Goal: Ask a question

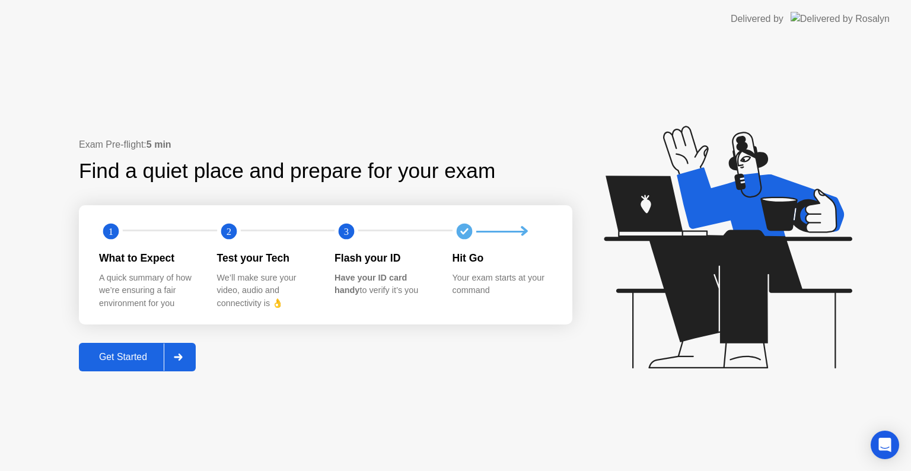
click at [117, 347] on button "Get Started" at bounding box center [137, 357] width 117 height 28
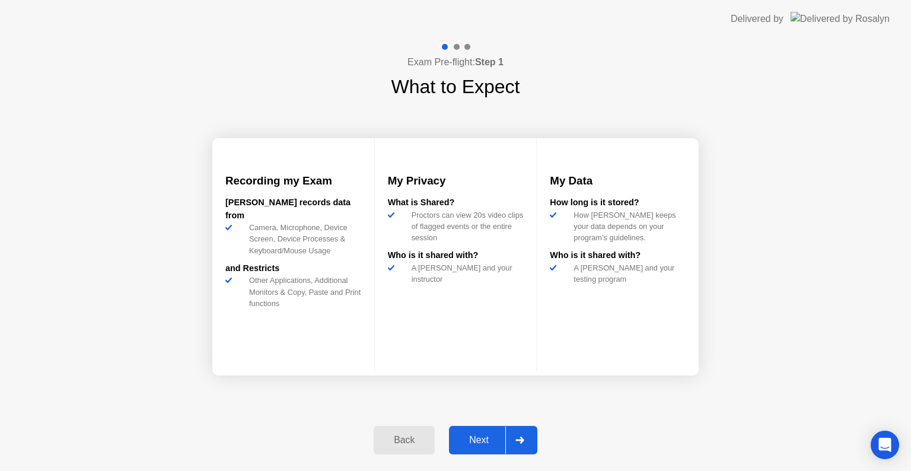
click at [477, 437] on div "Next" at bounding box center [479, 440] width 53 height 11
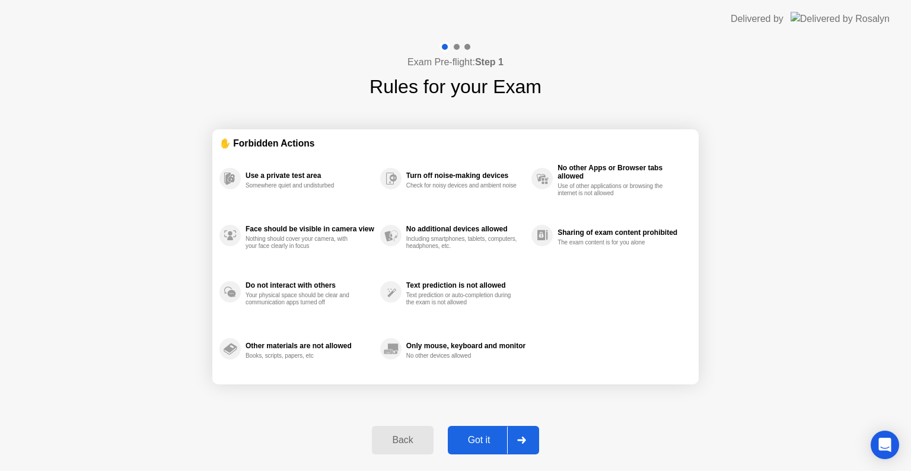
click at [477, 437] on div "Got it" at bounding box center [480, 440] width 56 height 11
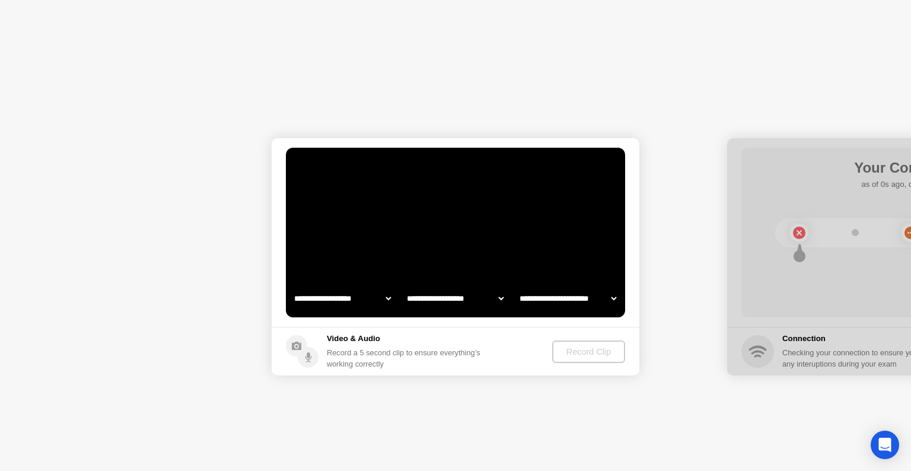
select select "**********"
select select "*******"
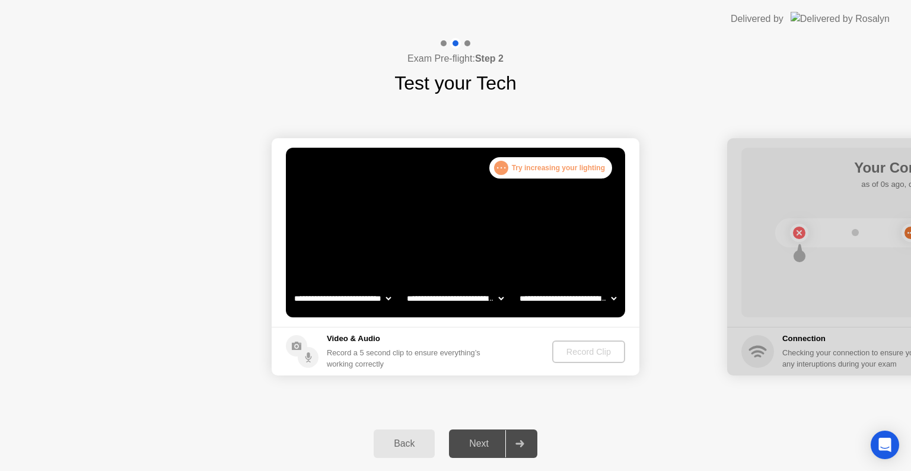
click at [572, 349] on div "Record Clip" at bounding box center [588, 351] width 63 height 9
click at [296, 347] on icon at bounding box center [296, 346] width 9 height 8
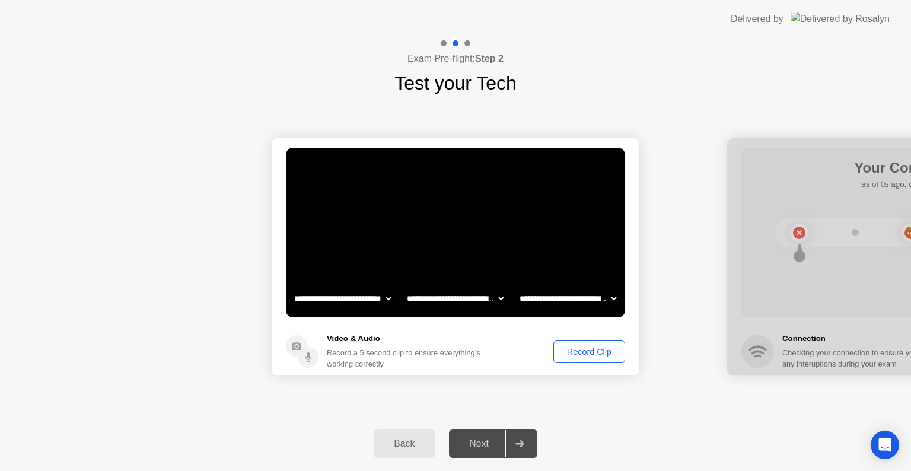
click at [586, 347] on div "Record Clip" at bounding box center [589, 351] width 63 height 9
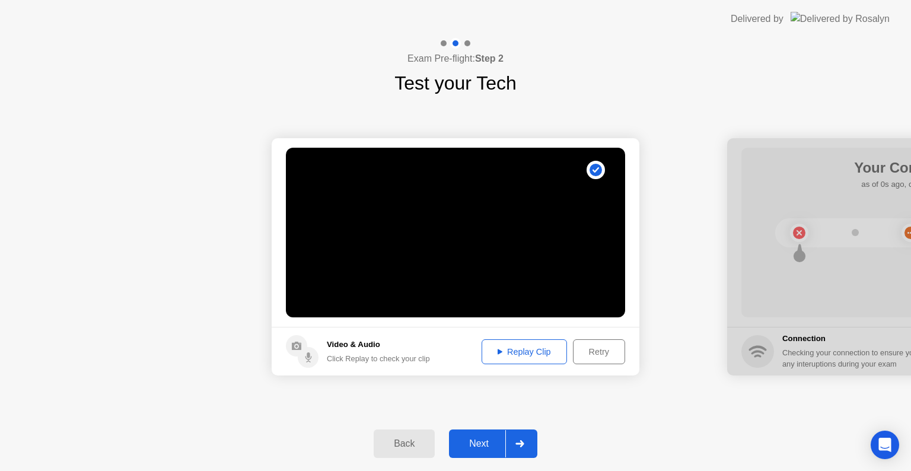
click at [474, 444] on div "Next" at bounding box center [479, 444] width 53 height 11
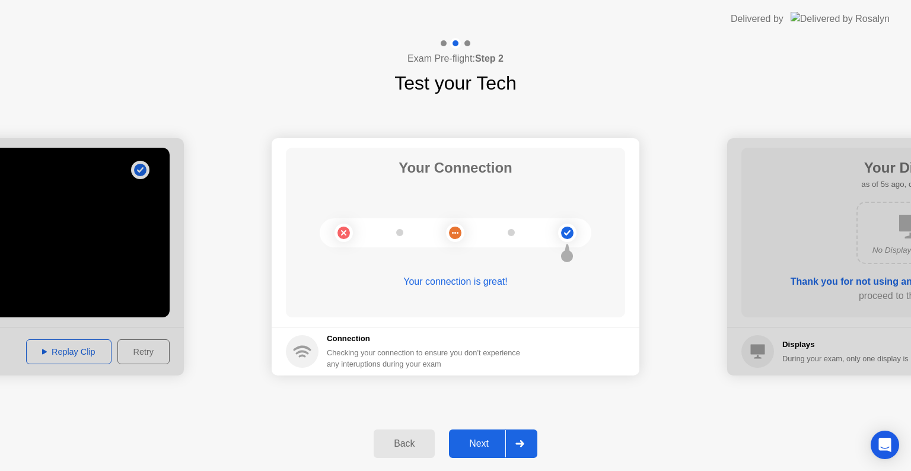
click at [498, 443] on div "Next" at bounding box center [479, 444] width 53 height 11
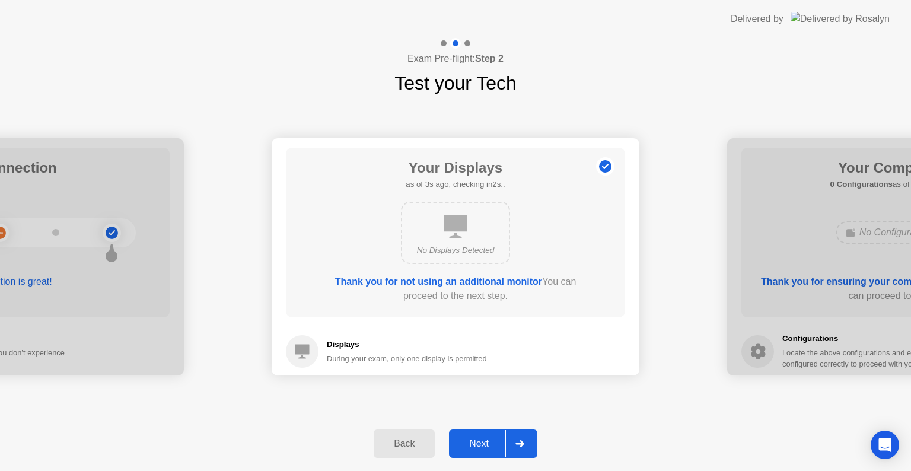
click at [493, 439] on div "Next" at bounding box center [479, 444] width 53 height 11
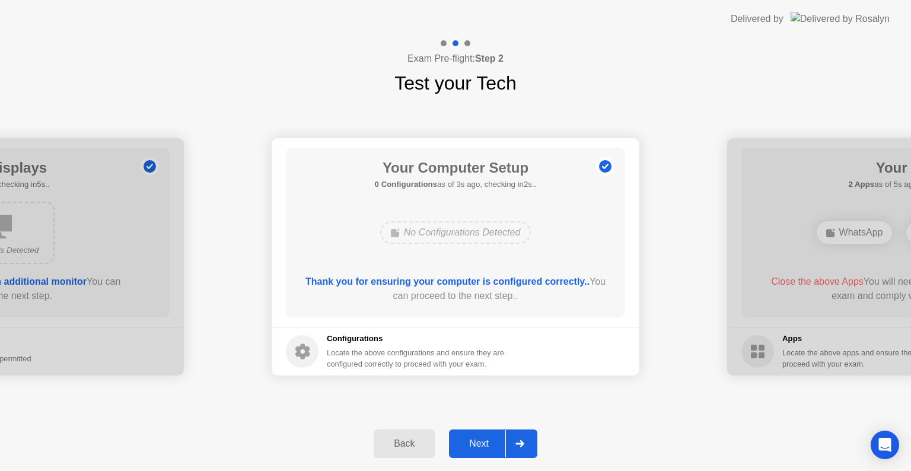
click at [493, 439] on div "Next" at bounding box center [479, 444] width 53 height 11
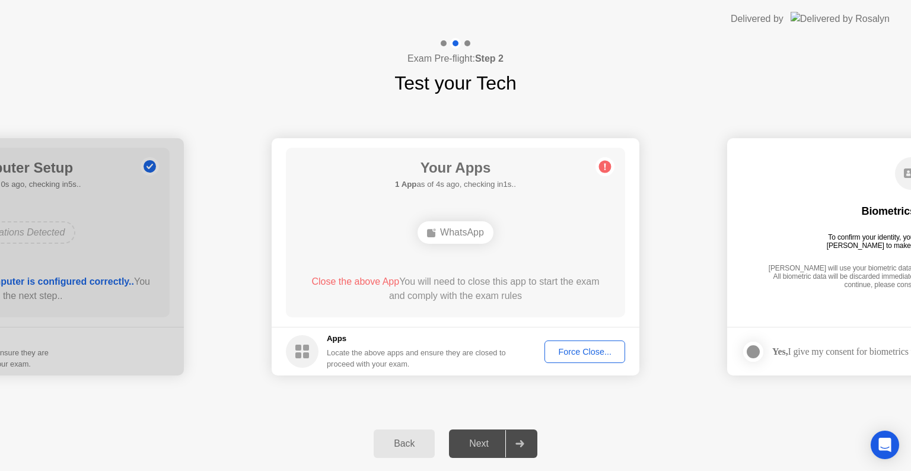
click at [564, 351] on div "Force Close..." at bounding box center [585, 351] width 72 height 9
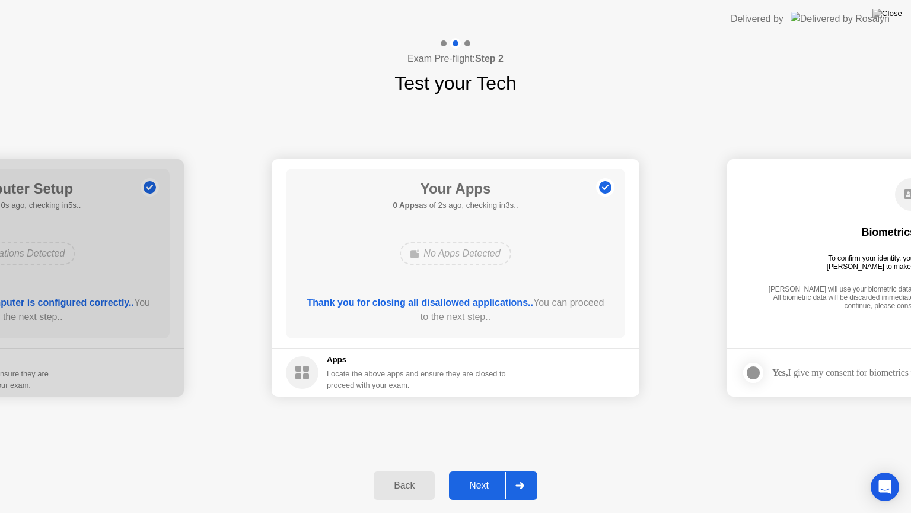
click at [480, 471] on div "Next" at bounding box center [479, 485] width 53 height 11
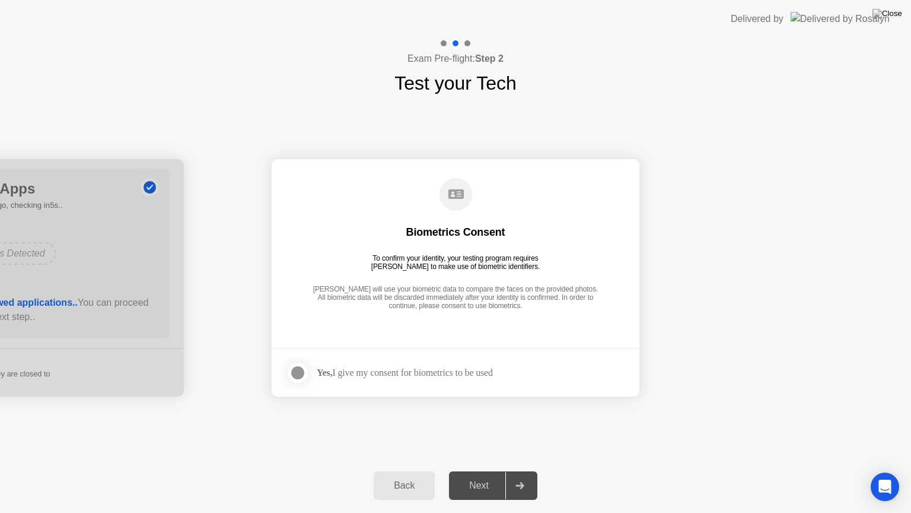
click at [300, 376] on div at bounding box center [298, 373] width 14 height 14
click at [475, 471] on div "Next" at bounding box center [479, 485] width 53 height 11
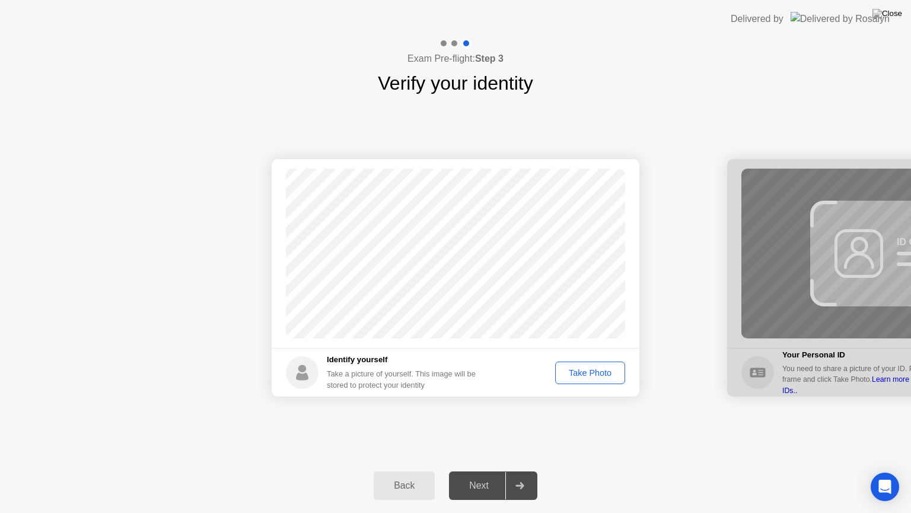
click at [605, 374] on div "Take Photo" at bounding box center [591, 372] width 62 height 9
click at [605, 374] on div "Retake" at bounding box center [598, 372] width 46 height 9
click at [605, 374] on div "Take Photo" at bounding box center [591, 372] width 62 height 9
click at [476, 471] on div "Next" at bounding box center [479, 485] width 53 height 11
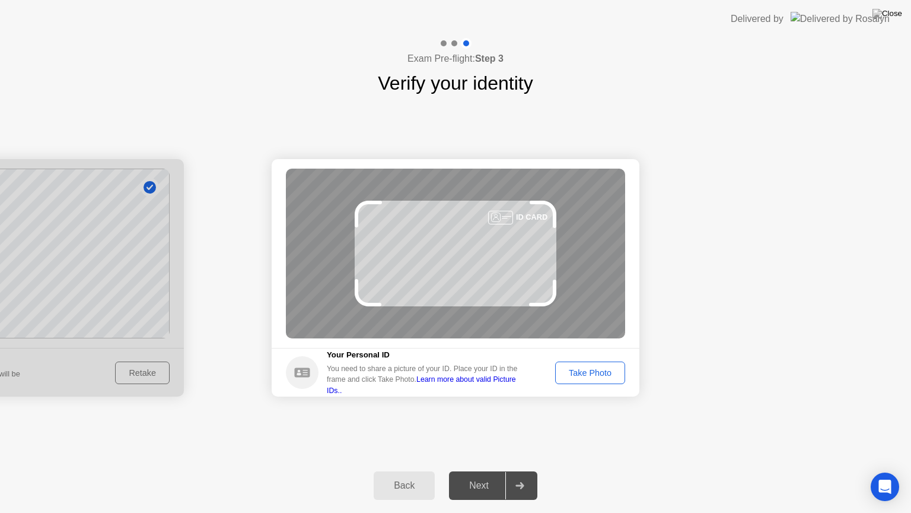
click at [571, 370] on div "Take Photo" at bounding box center [591, 372] width 62 height 9
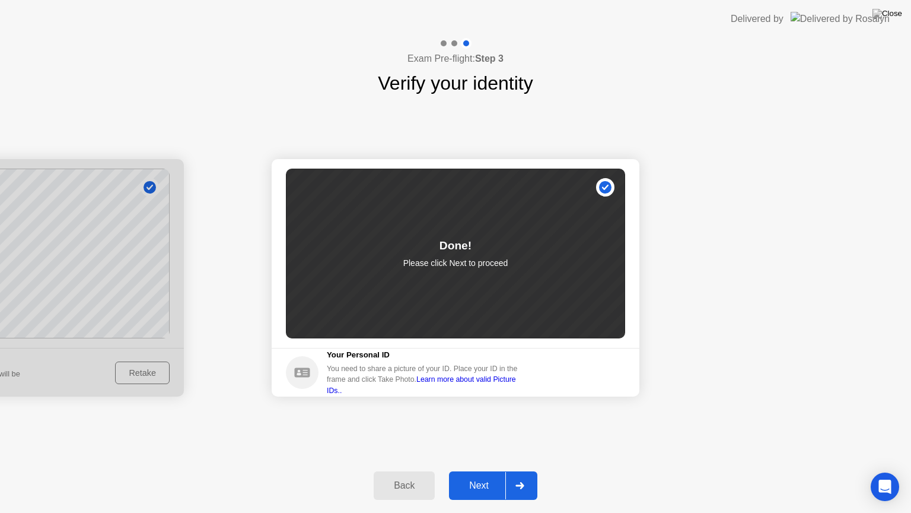
click at [471, 471] on div "Next" at bounding box center [479, 485] width 53 height 11
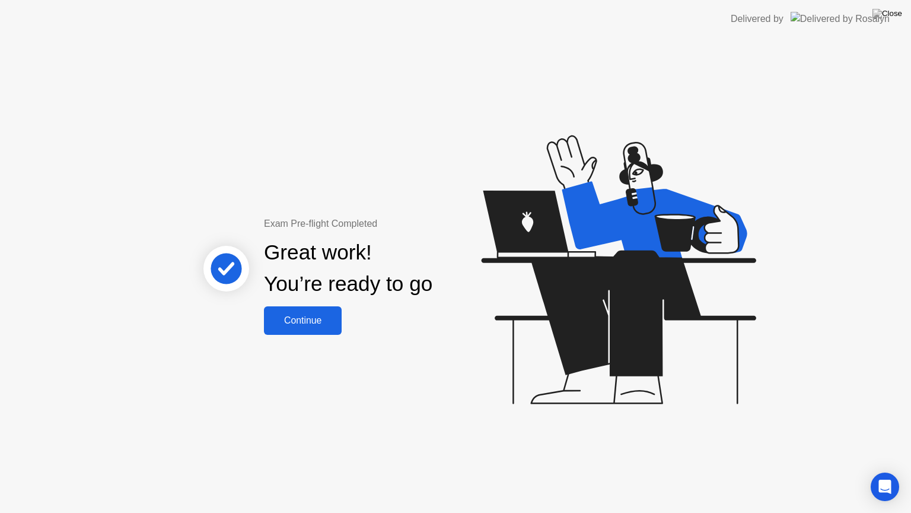
click at [297, 323] on div "Continue" at bounding box center [303, 320] width 71 height 11
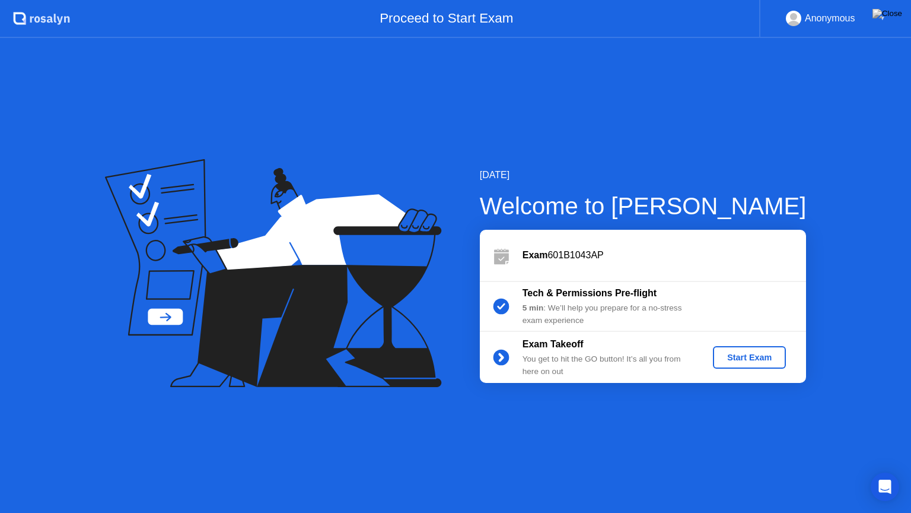
click at [739, 357] on div "Start Exam" at bounding box center [749, 356] width 63 height 9
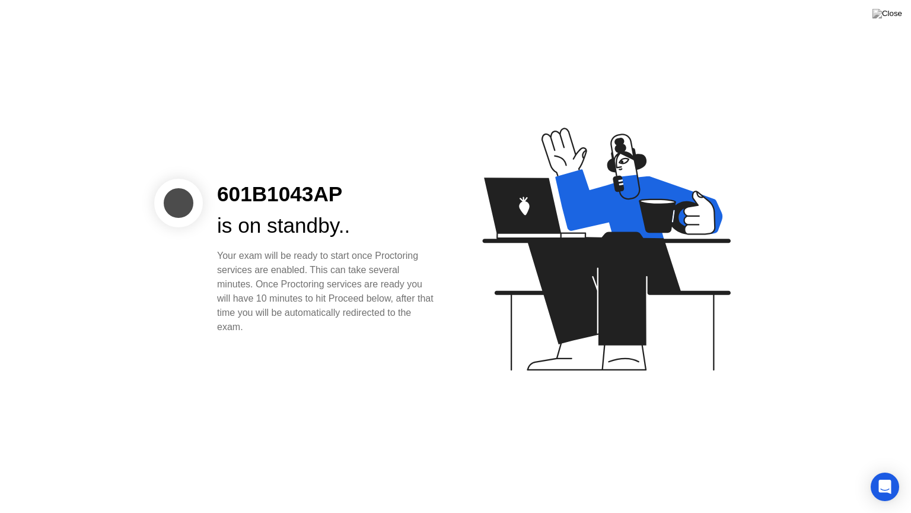
click at [739, 357] on icon at bounding box center [604, 255] width 306 height 304
click at [399, 287] on div "Your exam will be ready to start once Proctoring services are enabled. This can…" at bounding box center [327, 291] width 220 height 85
click at [352, 312] on div "Your exam will be ready to start once Proctoring services are enabled. This can…" at bounding box center [327, 291] width 220 height 85
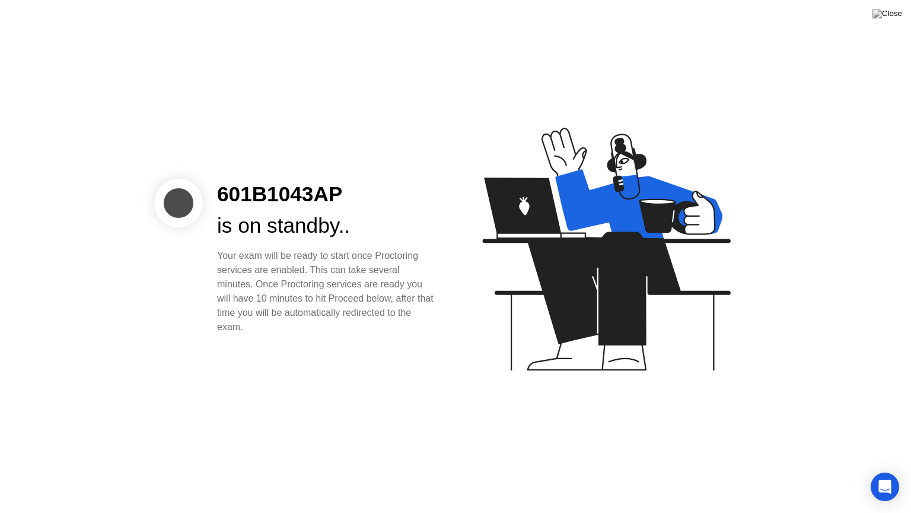
click at [169, 194] on div at bounding box center [178, 203] width 49 height 49
click at [886, 471] on icon "Open Intercom Messenger" at bounding box center [885, 486] width 14 height 15
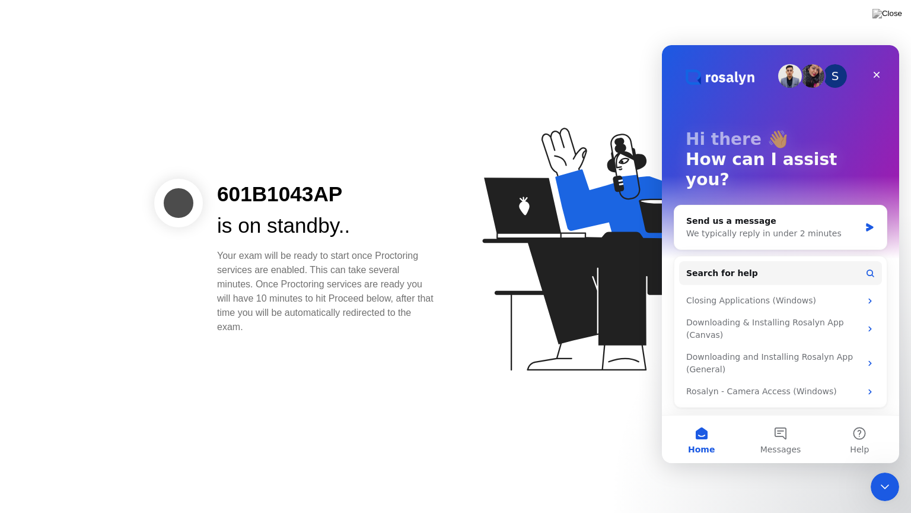
click at [312, 284] on div "Your exam will be ready to start once Proctoring services are enabled. This can…" at bounding box center [327, 291] width 220 height 85
click at [882, 471] on icon "Close Intercom Messenger" at bounding box center [885, 486] width 14 height 14
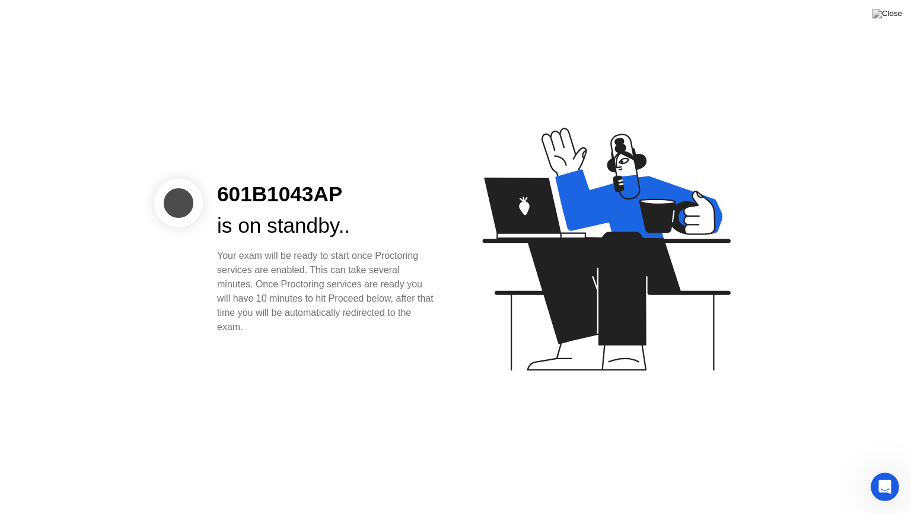
click at [298, 242] on div "601B1043AP is on standby.. Your exam will be ready to start once Proctoring ser…" at bounding box center [327, 256] width 248 height 155
click at [873, 12] on div "601B1043AP is on standby.. Your exam will be ready to start once Proctoring ser…" at bounding box center [455, 256] width 911 height 513
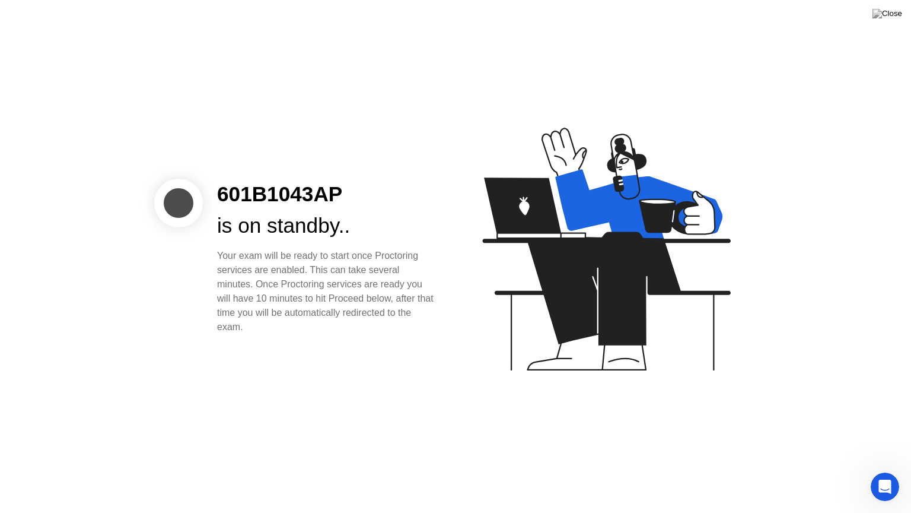
click at [300, 265] on div "Your exam will be ready to start once Proctoring services are enabled. This can…" at bounding box center [327, 291] width 220 height 85
click at [344, 335] on div "601B1043AP is on standby.. Your exam will be ready to start once Proctoring ser…" at bounding box center [455, 256] width 911 height 513
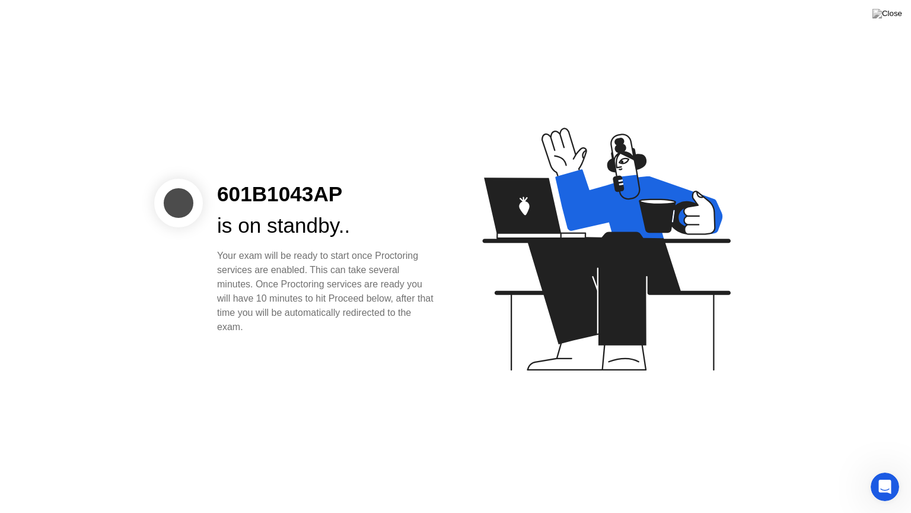
click at [881, 471] on icon "Open Intercom Messenger" at bounding box center [886, 487] width 20 height 20
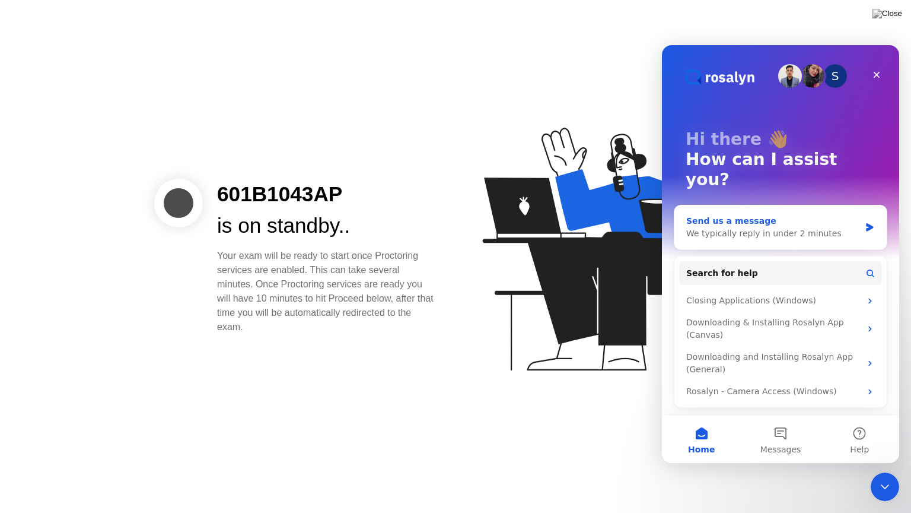
click at [864, 207] on div "Send us a message We typically reply in under 2 minutes" at bounding box center [781, 227] width 212 height 44
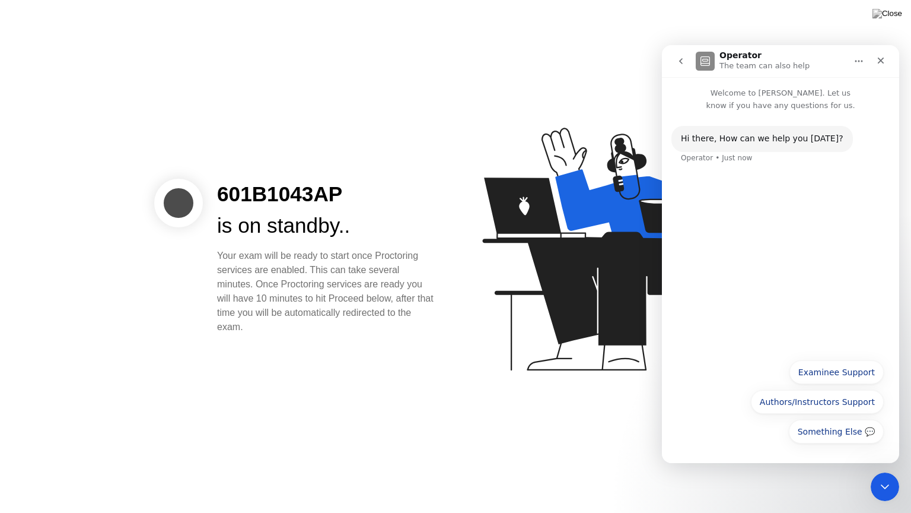
click at [701, 434] on div "Something Else 💬 Examinee Support Authors/Instructors Support Something Else 💬" at bounding box center [781, 404] width 207 height 89
click at [808, 408] on button "Authors/Instructors Support" at bounding box center [817, 402] width 133 height 24
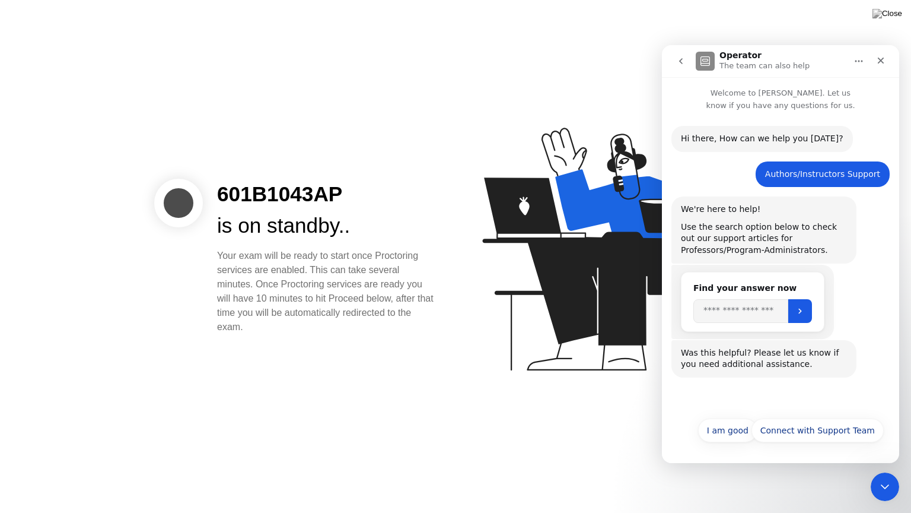
click at [681, 61] on icon "go back" at bounding box center [680, 60] width 9 height 9
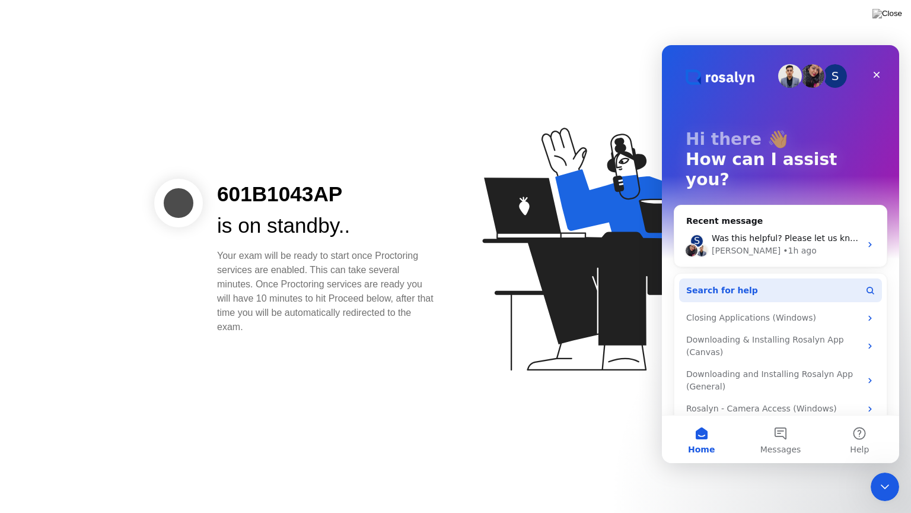
click at [810, 278] on button "Search for help" at bounding box center [780, 290] width 203 height 24
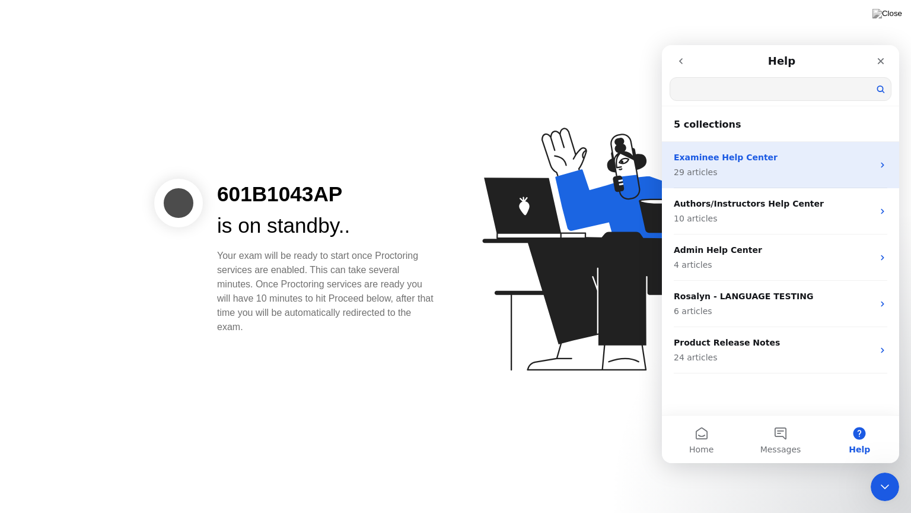
click at [886, 167] on icon "Intercom messenger" at bounding box center [882, 164] width 9 height 9
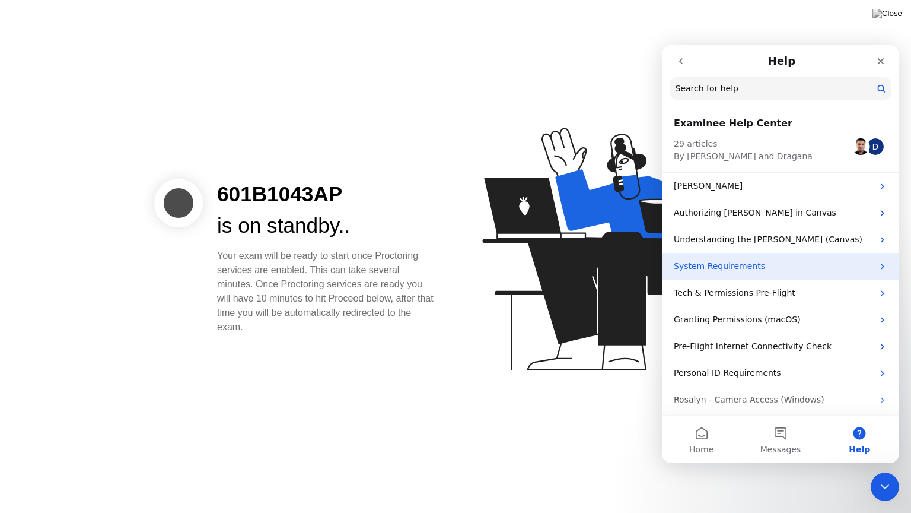
click at [881, 269] on icon "Intercom messenger" at bounding box center [882, 266] width 9 height 9
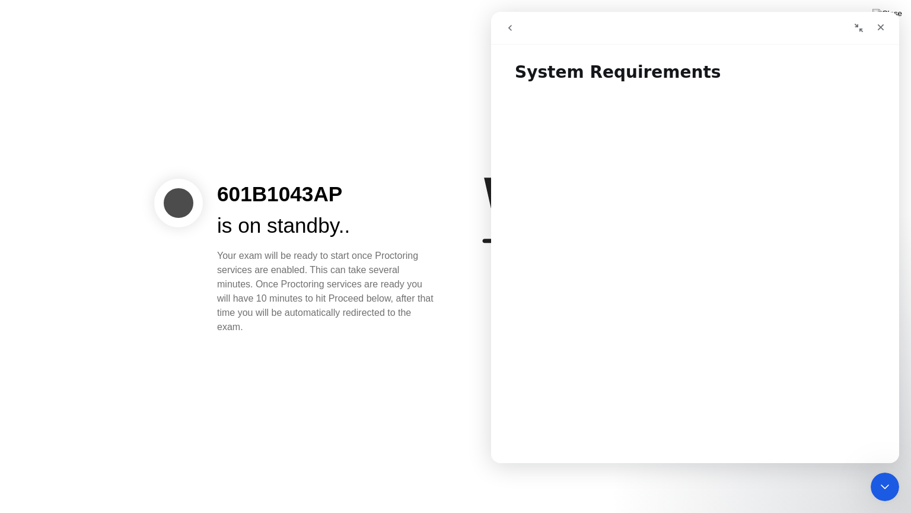
click at [506, 26] on icon "go back" at bounding box center [510, 27] width 9 height 9
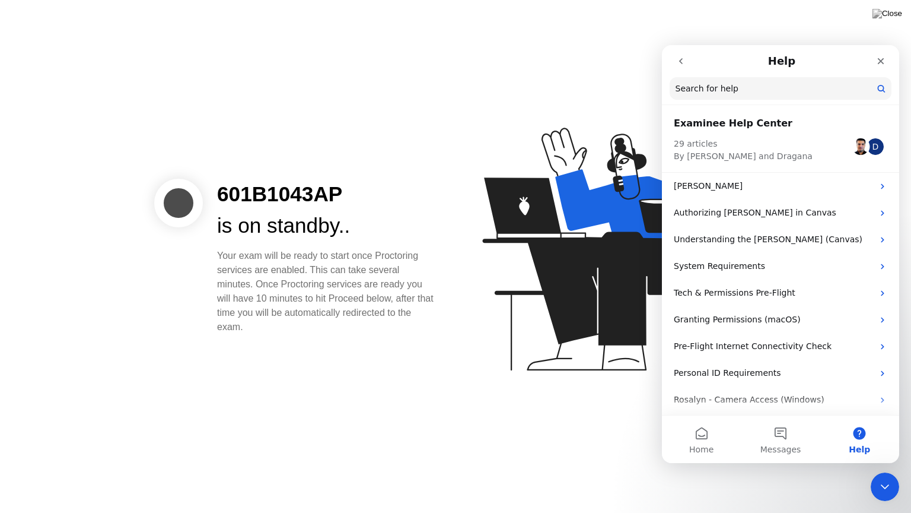
scroll to position [269, 0]
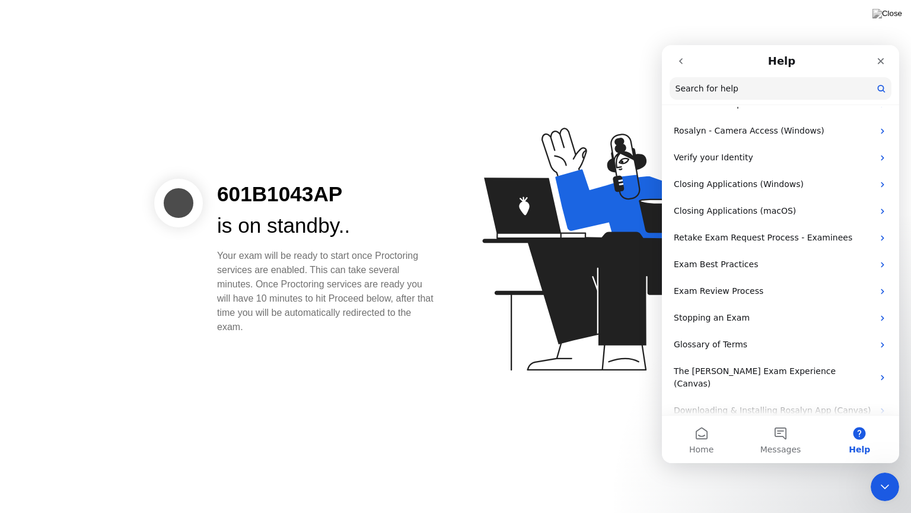
click at [900, 309] on div "601B1043AP is on standby.. Your exam will be ready to start once Proctoring ser…" at bounding box center [455, 256] width 911 height 513
click at [900, 312] on div "601B1043AP is on standby.. Your exam will be ready to start once Proctoring ser…" at bounding box center [455, 256] width 911 height 513
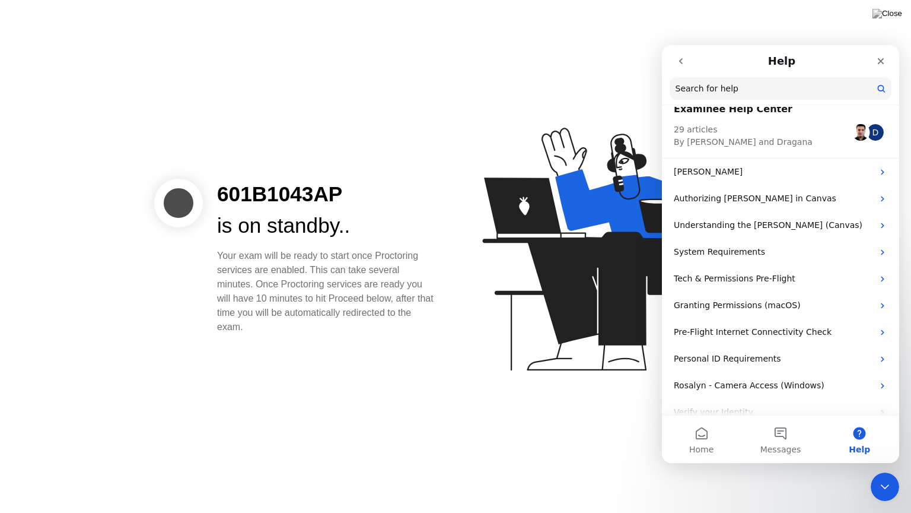
scroll to position [0, 0]
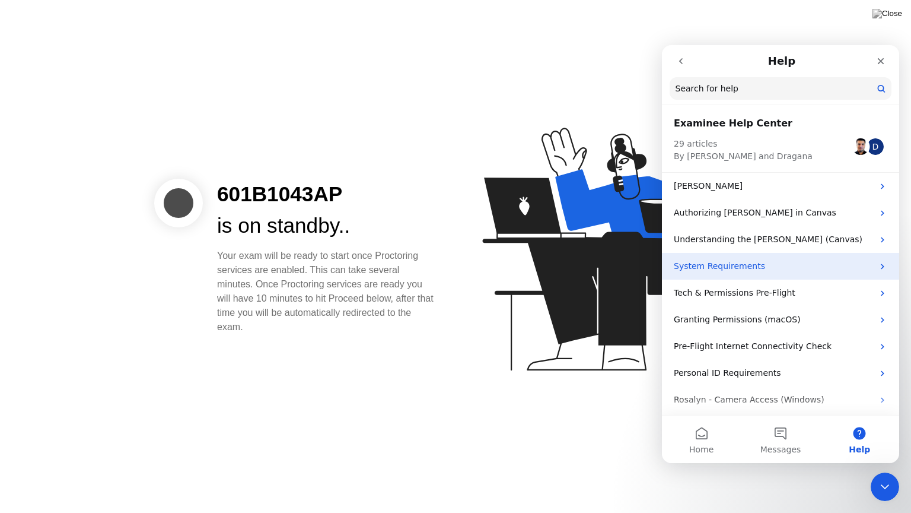
click at [876, 271] on div "System Requirements" at bounding box center [780, 266] width 237 height 27
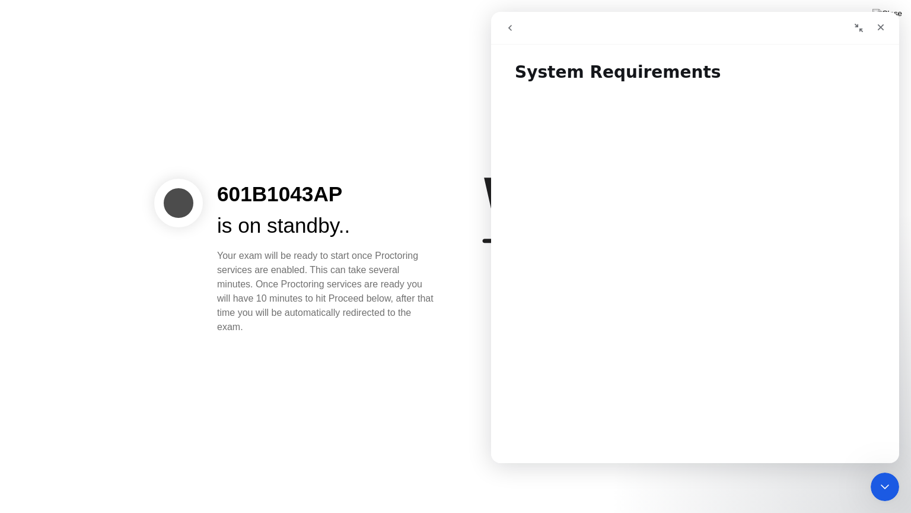
scroll to position [318, 0]
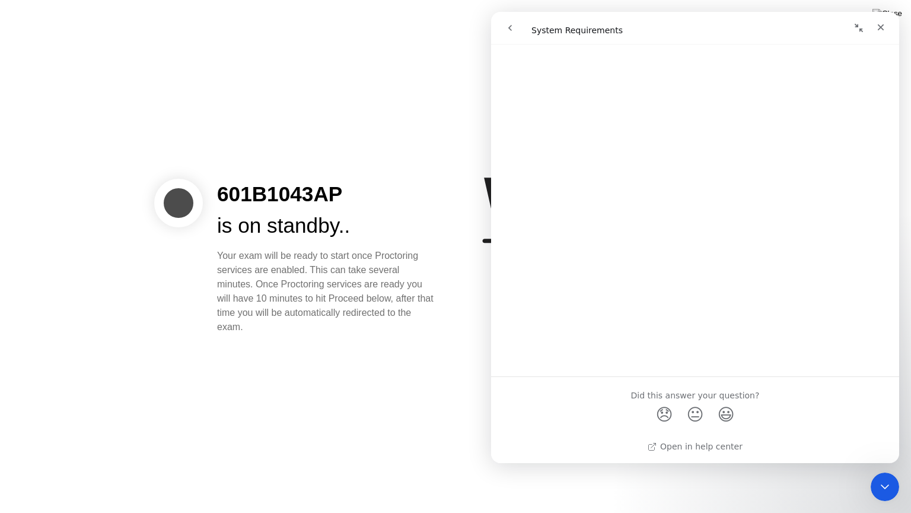
click at [510, 27] on icon "go back" at bounding box center [510, 27] width 9 height 9
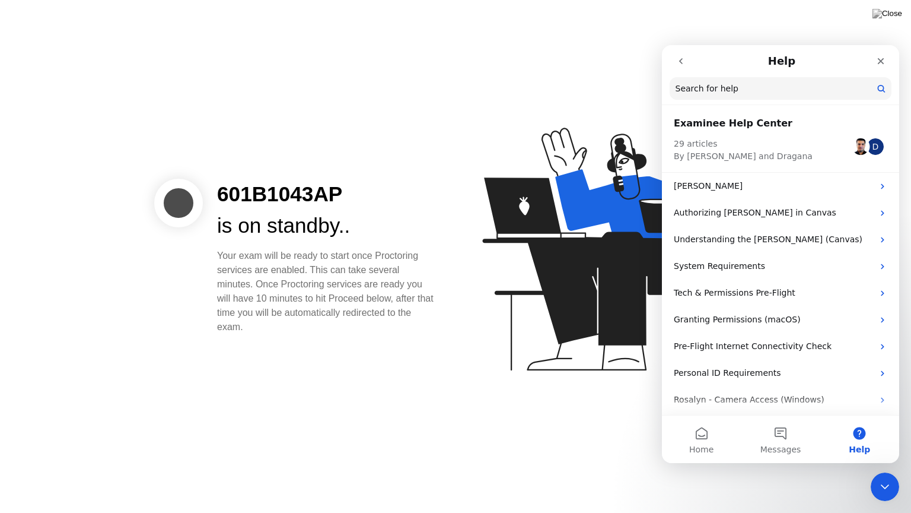
scroll to position [269, 0]
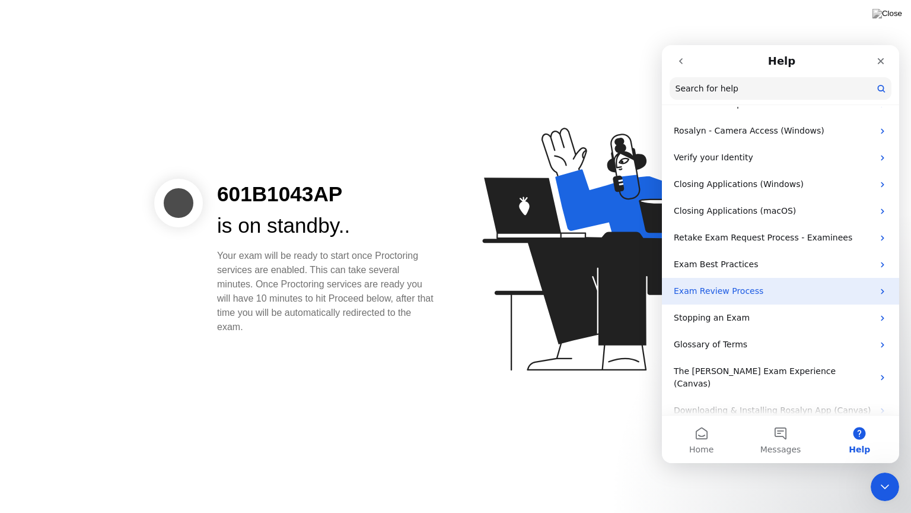
click at [882, 290] on icon "Intercom messenger" at bounding box center [882, 291] width 9 height 9
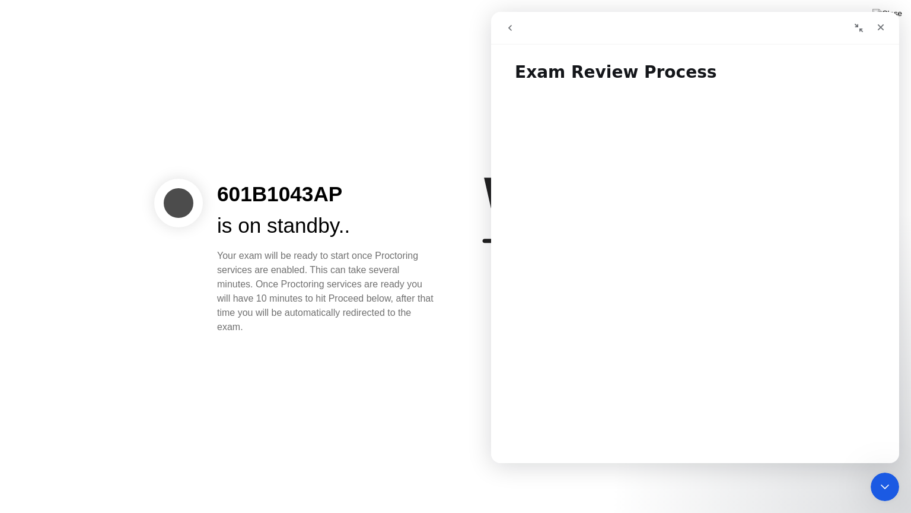
click at [509, 24] on icon "go back" at bounding box center [510, 27] width 9 height 9
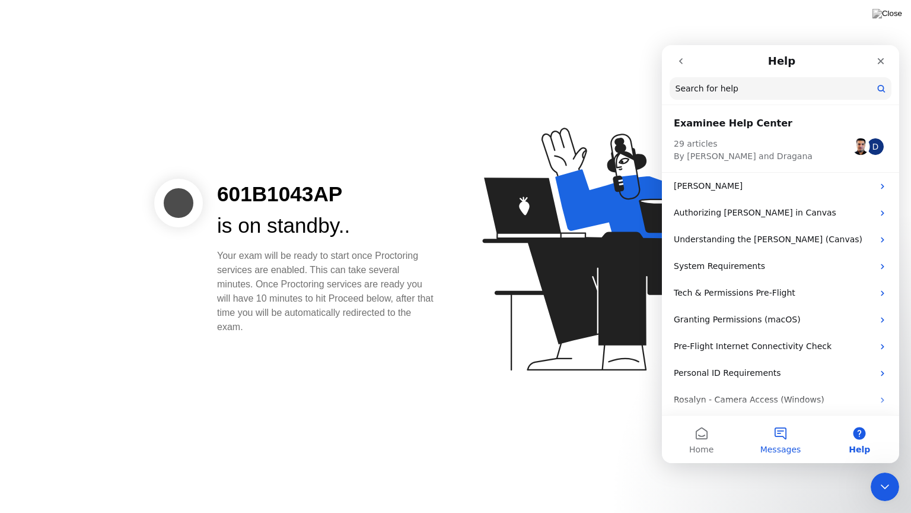
click at [779, 448] on span "Messages" at bounding box center [781, 449] width 41 height 8
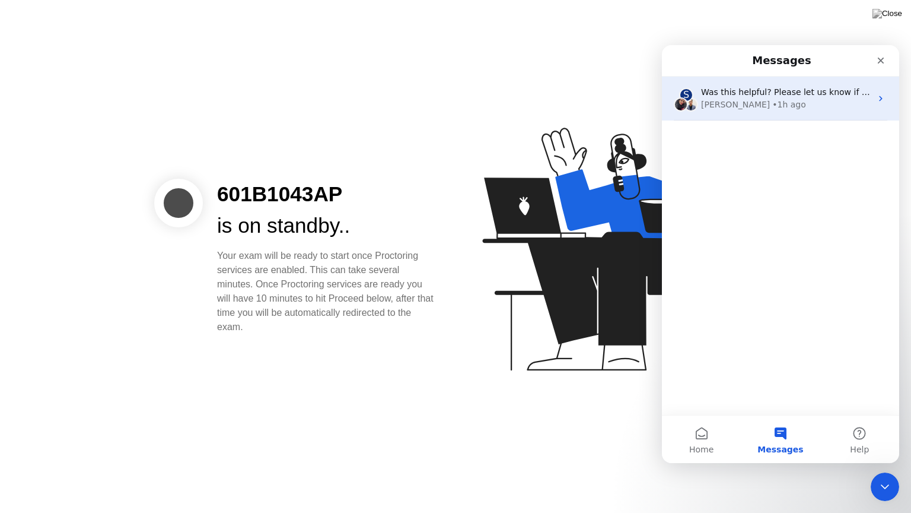
click at [780, 106] on div "[PERSON_NAME] • 1h ago" at bounding box center [786, 105] width 170 height 12
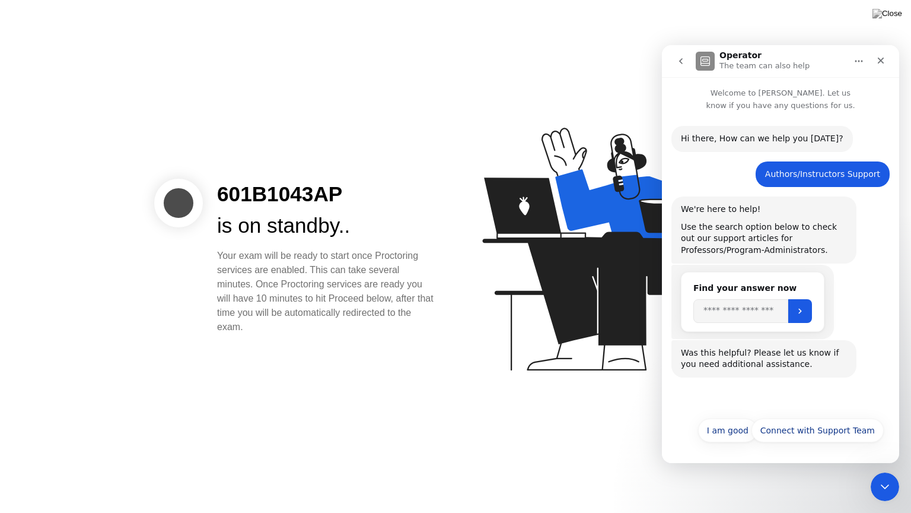
click at [679, 55] on button "go back" at bounding box center [681, 61] width 23 height 23
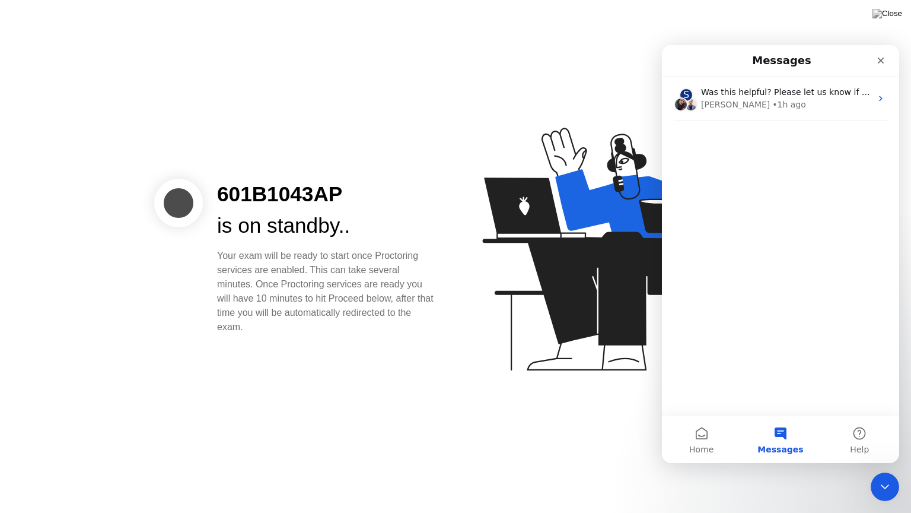
click at [679, 55] on div "Messages" at bounding box center [781, 60] width 222 height 21
click at [704, 433] on button "Home" at bounding box center [701, 438] width 79 height 47
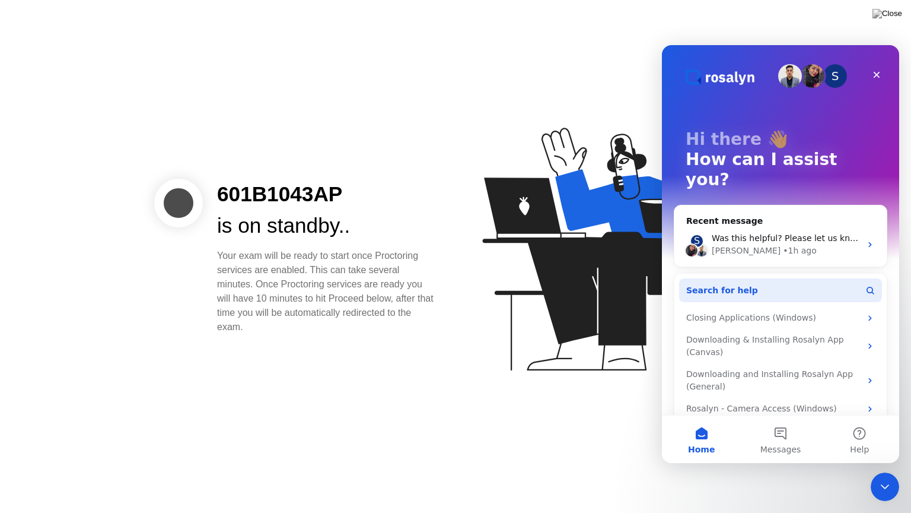
click at [782, 278] on button "Search for help" at bounding box center [780, 290] width 203 height 24
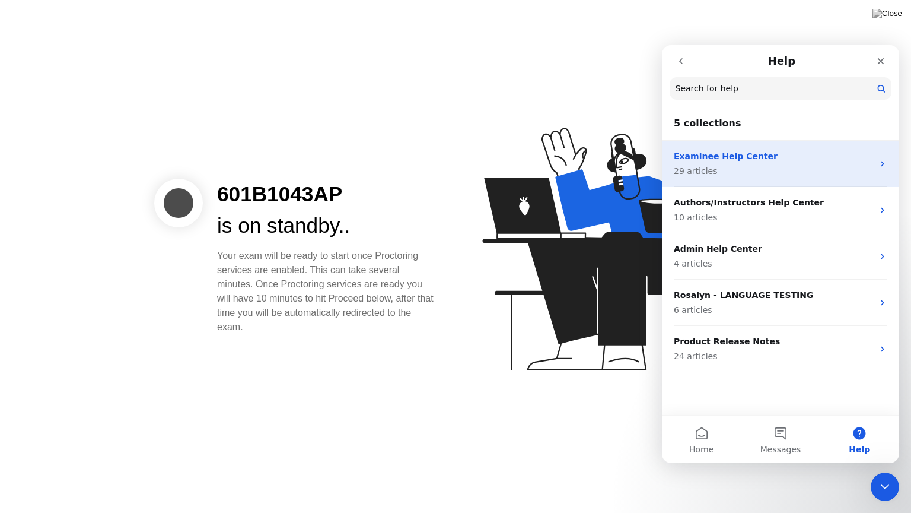
click at [883, 171] on div "Examinee Help Center 29 articles" at bounding box center [780, 164] width 237 height 46
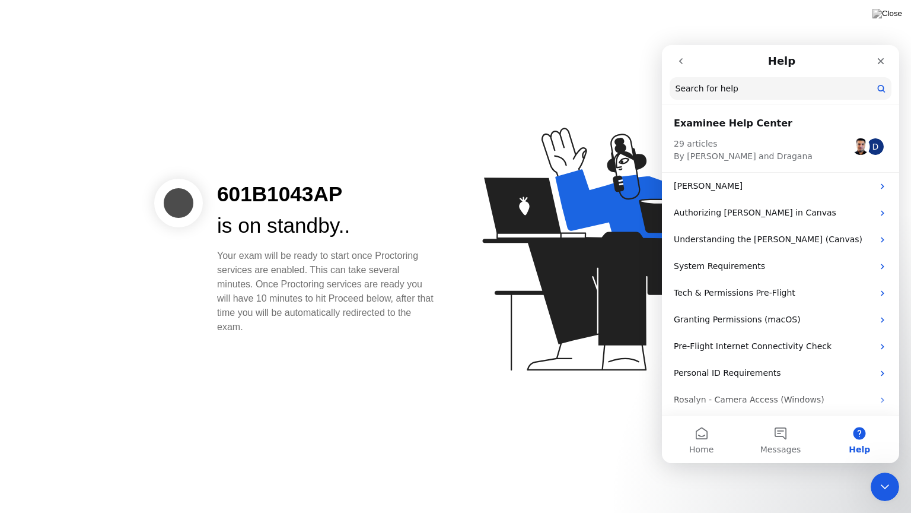
click at [679, 59] on icon "go back" at bounding box center [680, 60] width 9 height 9
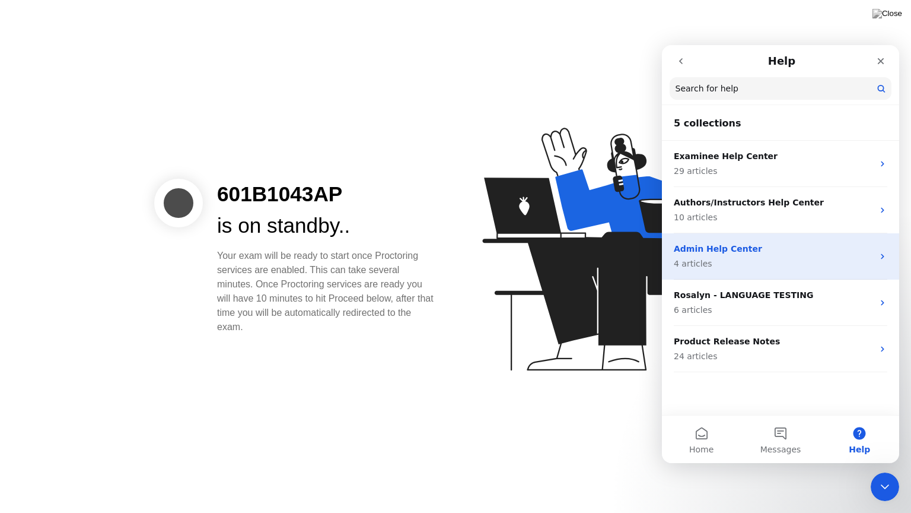
click at [883, 256] on icon "Intercom messenger" at bounding box center [882, 256] width 9 height 9
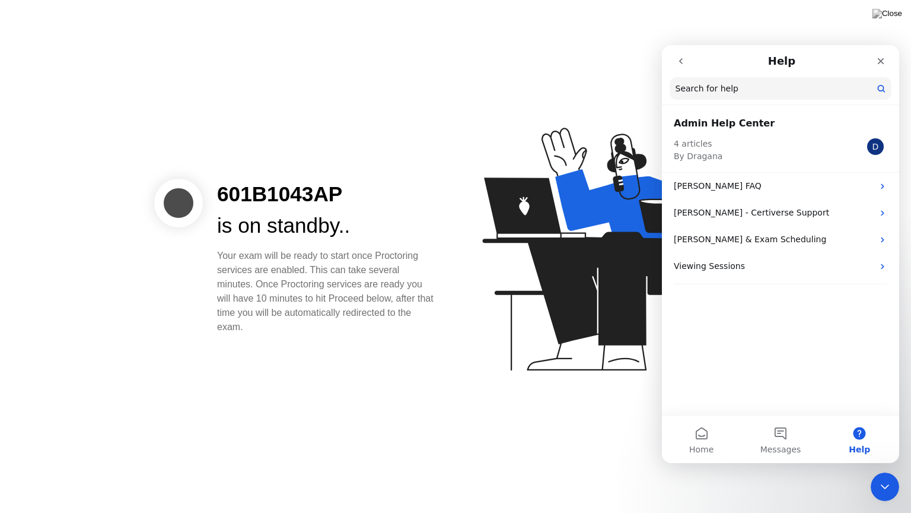
click at [679, 61] on icon "go back" at bounding box center [681, 61] width 4 height 6
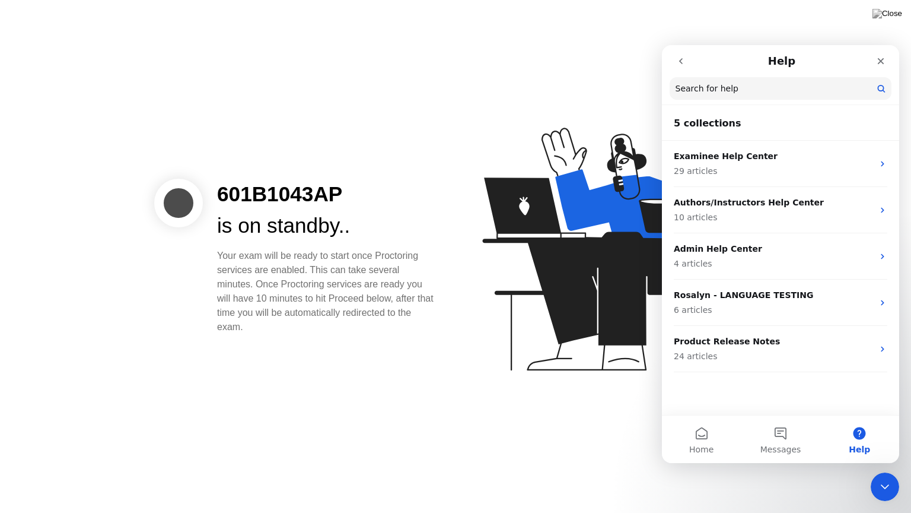
click at [679, 61] on icon "go back" at bounding box center [681, 61] width 4 height 6
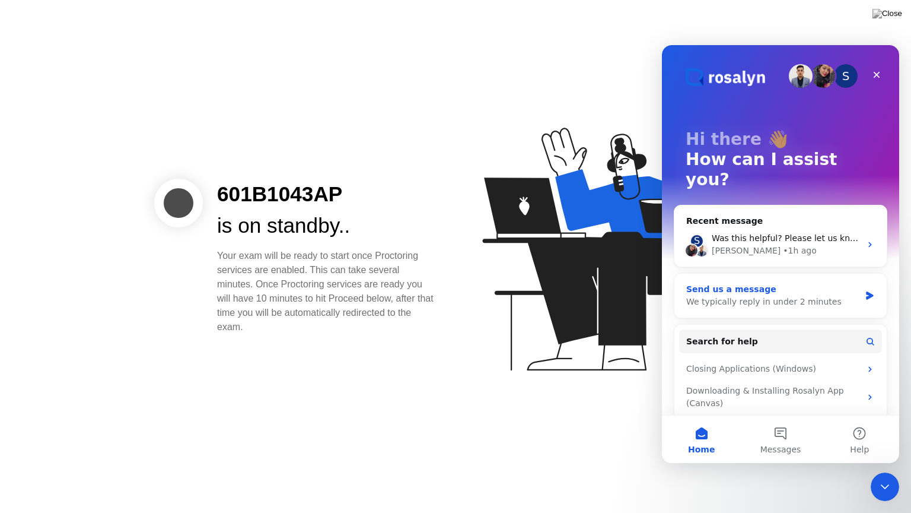
click at [695, 296] on div "We typically reply in under 2 minutes" at bounding box center [774, 302] width 174 height 12
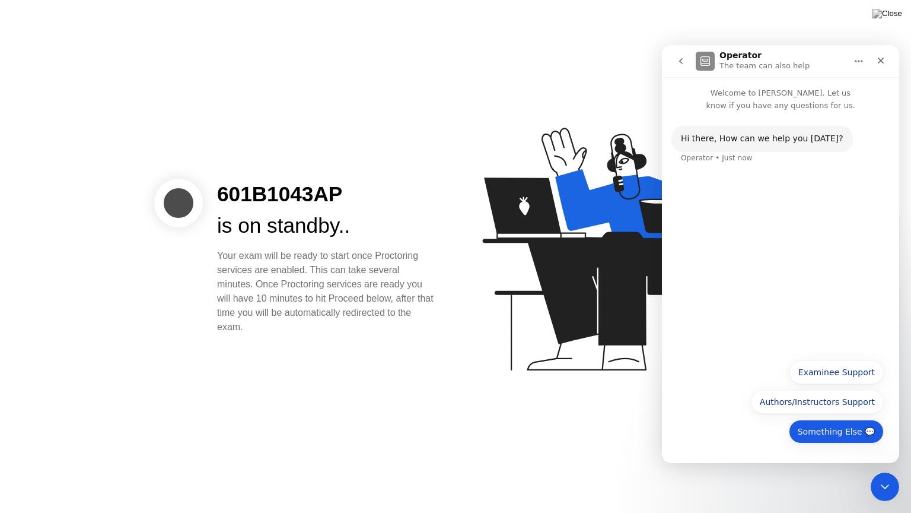
click at [838, 434] on button "Something Else 💬" at bounding box center [836, 432] width 95 height 24
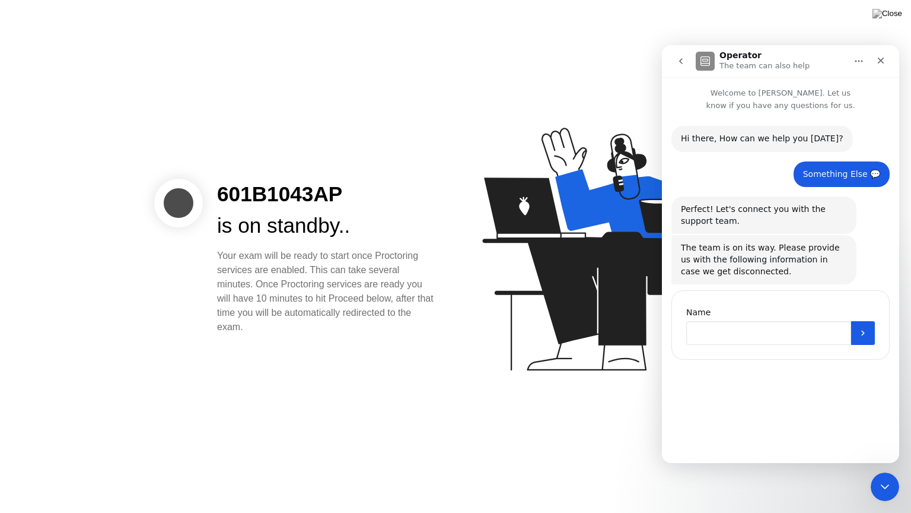
click at [732, 329] on input "Name" at bounding box center [769, 333] width 165 height 24
type input "*"
type input "******"
click at [862, 323] on button "Submit" at bounding box center [864, 333] width 24 height 24
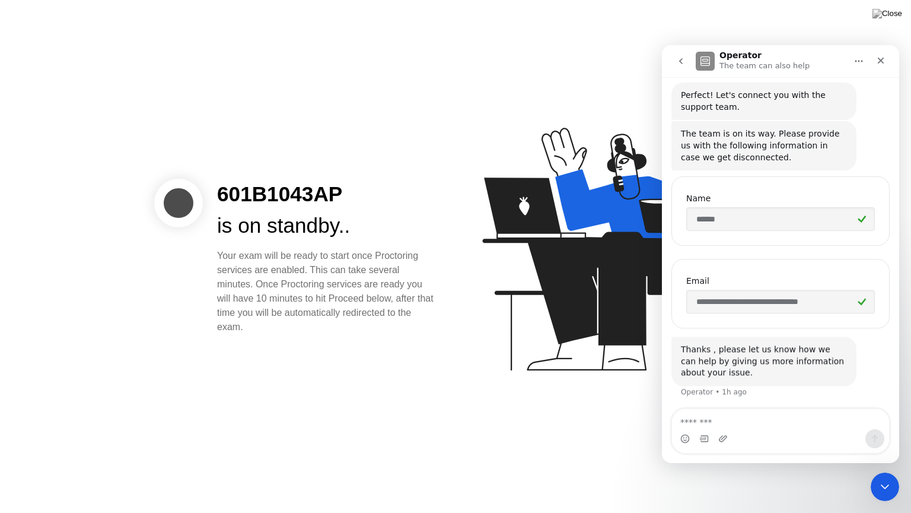
scroll to position [115, 0]
click at [790, 297] on input "**********" at bounding box center [781, 301] width 189 height 24
click at [712, 422] on textarea "Message…" at bounding box center [780, 419] width 217 height 20
type textarea "*"
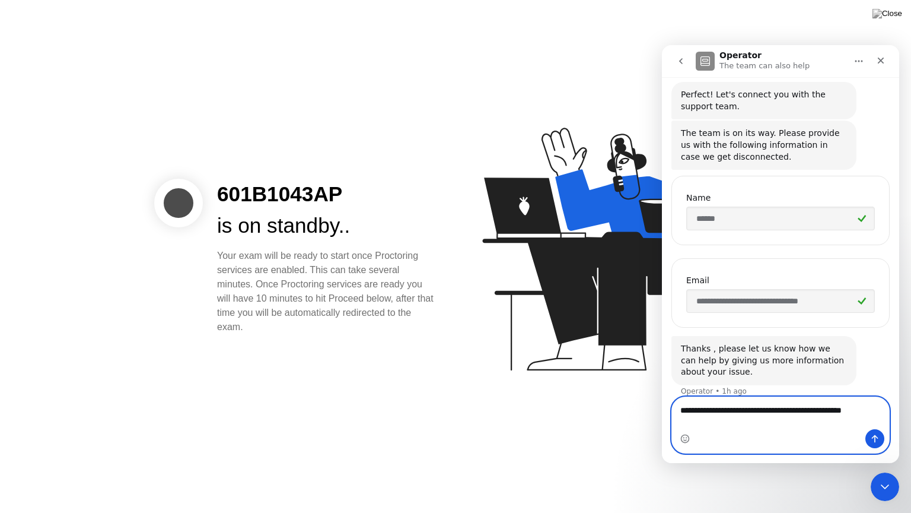
scroll to position [126, 0]
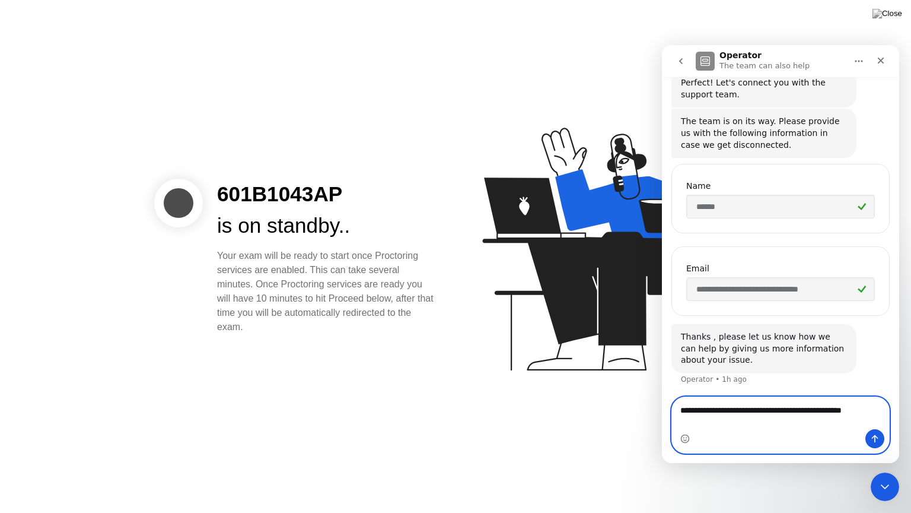
type textarea "**********"
click at [870, 434] on button "Send a message…" at bounding box center [875, 438] width 19 height 19
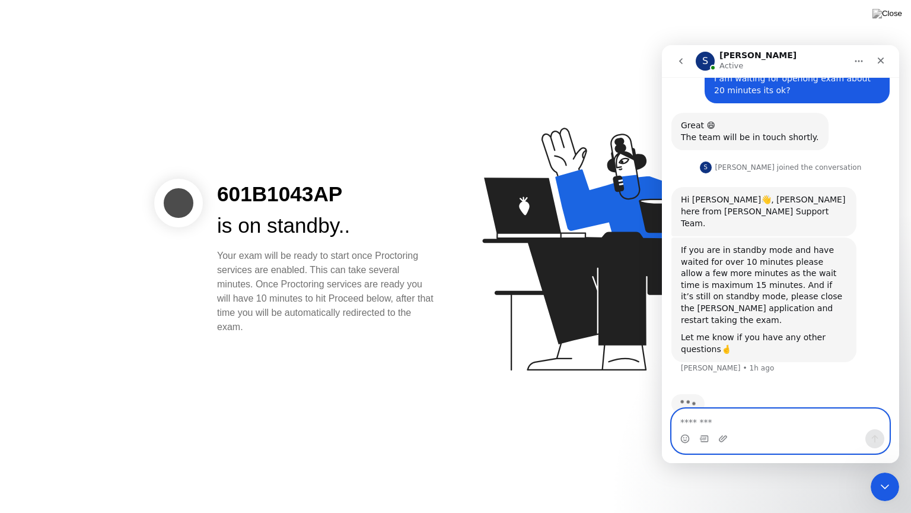
scroll to position [398, 0]
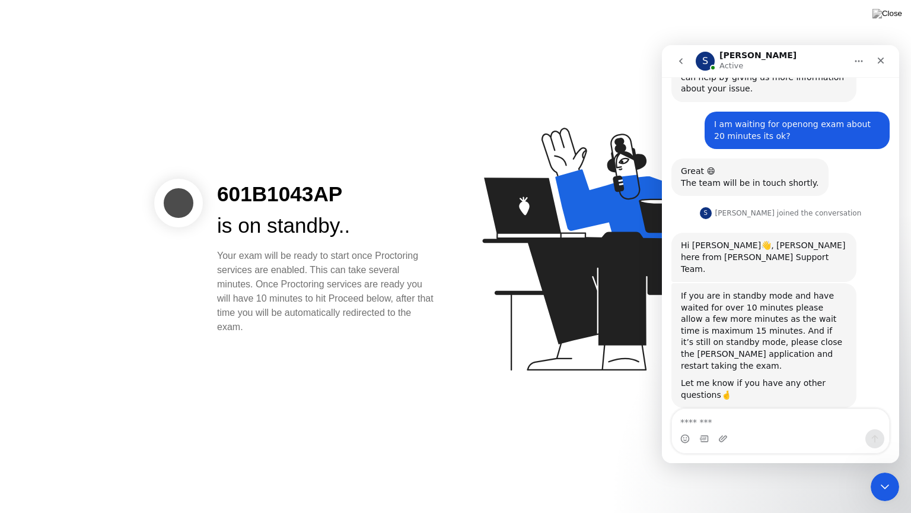
click at [375, 214] on div "is on standby.." at bounding box center [327, 225] width 220 height 31
click at [682, 62] on icon "go back" at bounding box center [680, 60] width 9 height 9
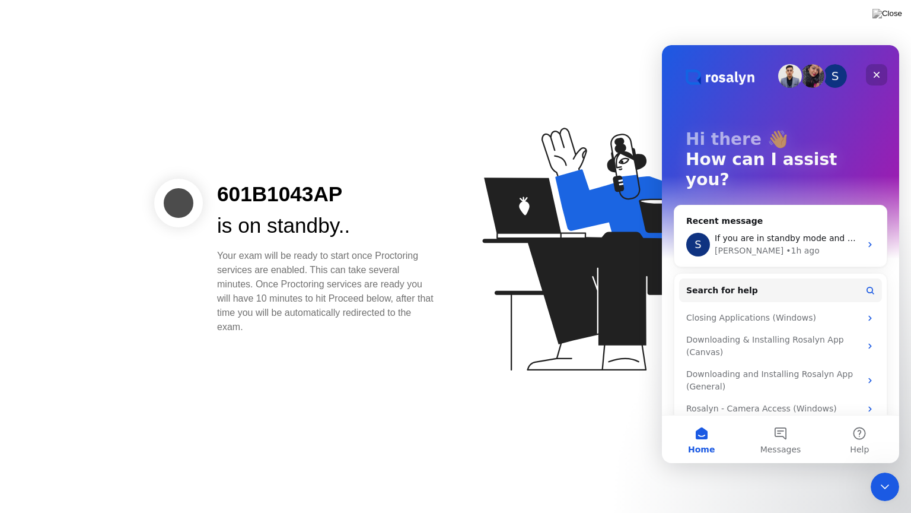
click at [878, 70] on icon "Close" at bounding box center [876, 74] width 9 height 9
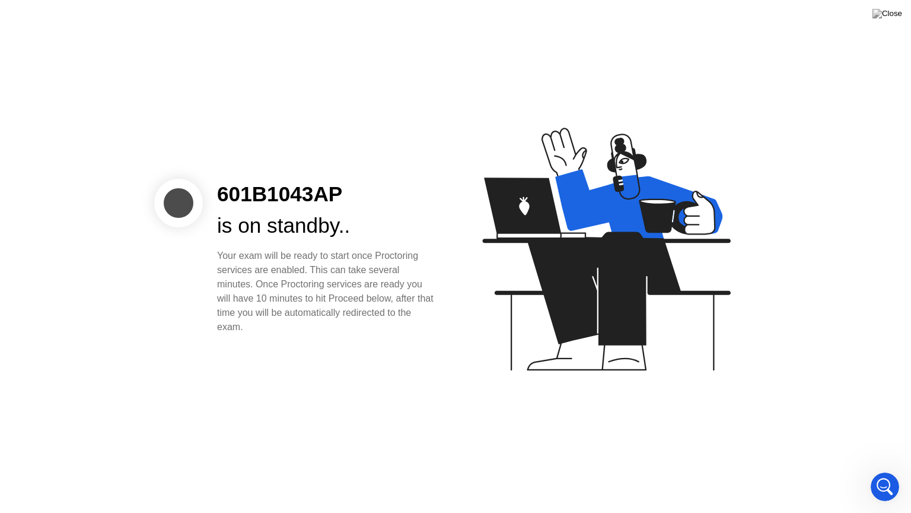
click at [399, 242] on div "601B1043AP is on standby.. Your exam will be ready to start once Proctoring ser…" at bounding box center [327, 256] width 248 height 155
click at [891, 12] on img at bounding box center [888, 13] width 30 height 9
